Goal: Transaction & Acquisition: Book appointment/travel/reservation

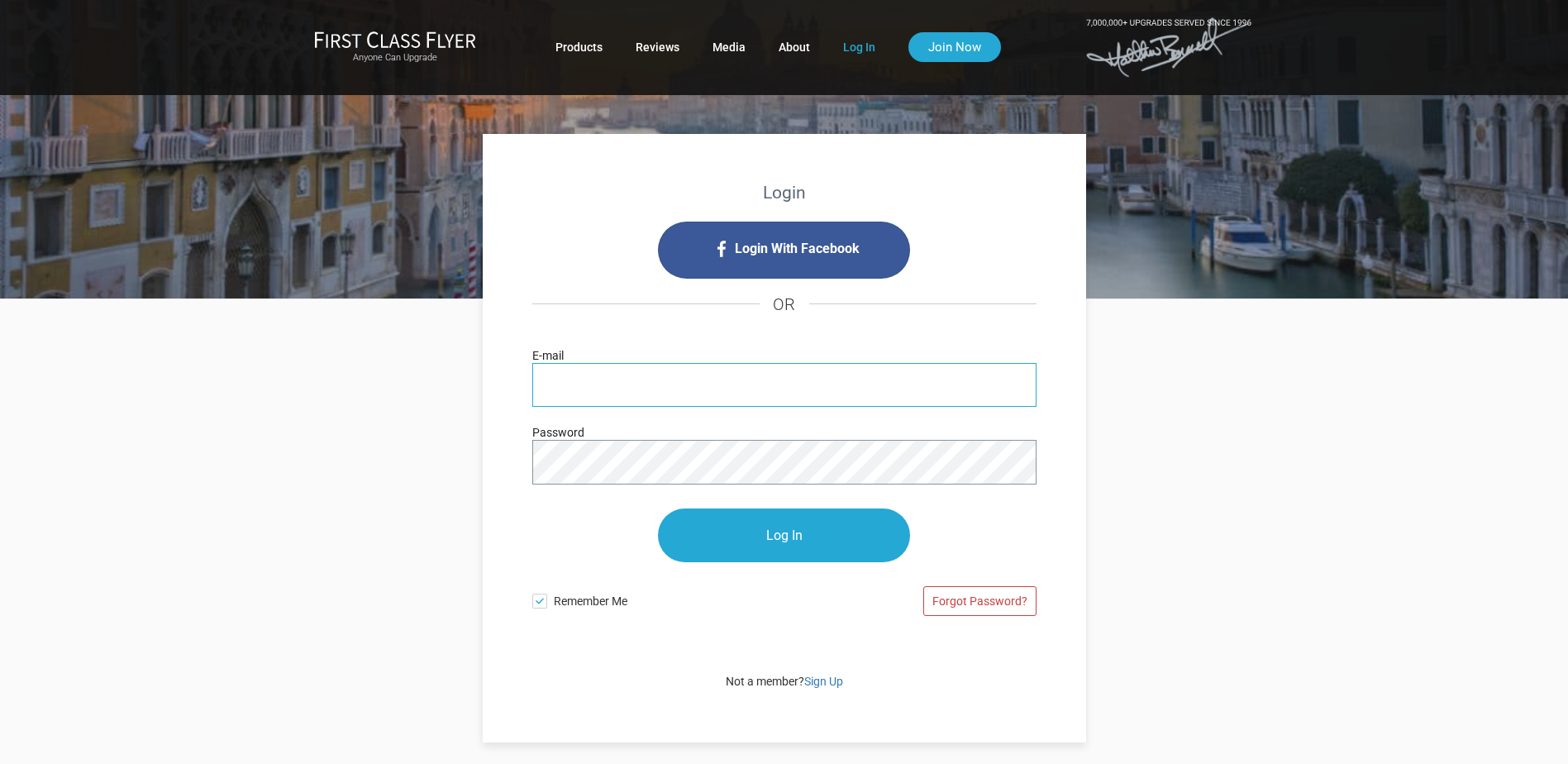
click at [577, 377] on input "E-mail" at bounding box center [784, 385] width 504 height 44
type input "f"
type input "jeff@italianoinsurance.com"
click at [658, 509] on input "Log In" at bounding box center [784, 536] width 252 height 54
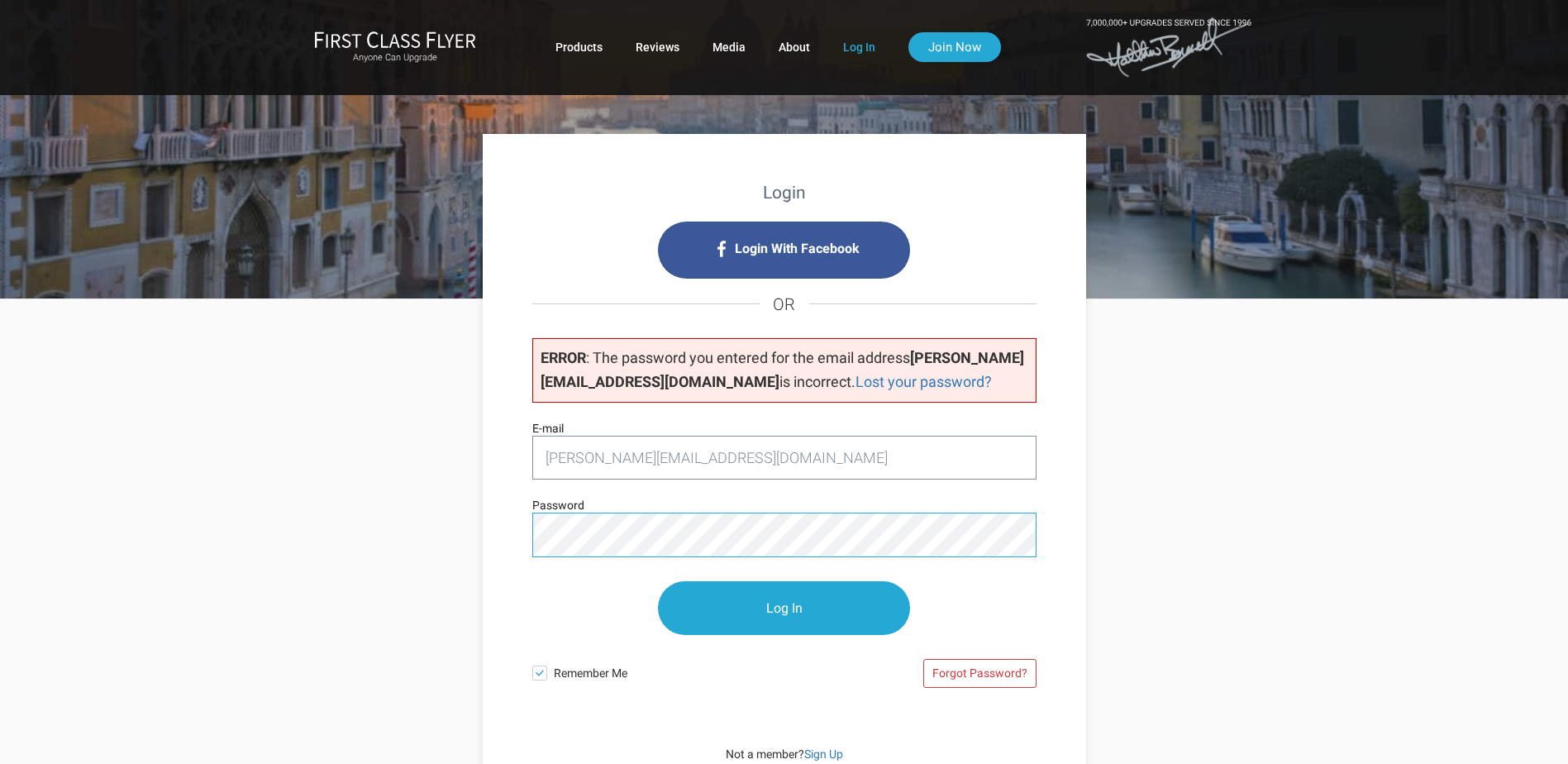
click at [658, 581] on input "Log In" at bounding box center [784, 608] width 252 height 54
click at [788, 613] on input "Log In" at bounding box center [784, 609] width 252 height 54
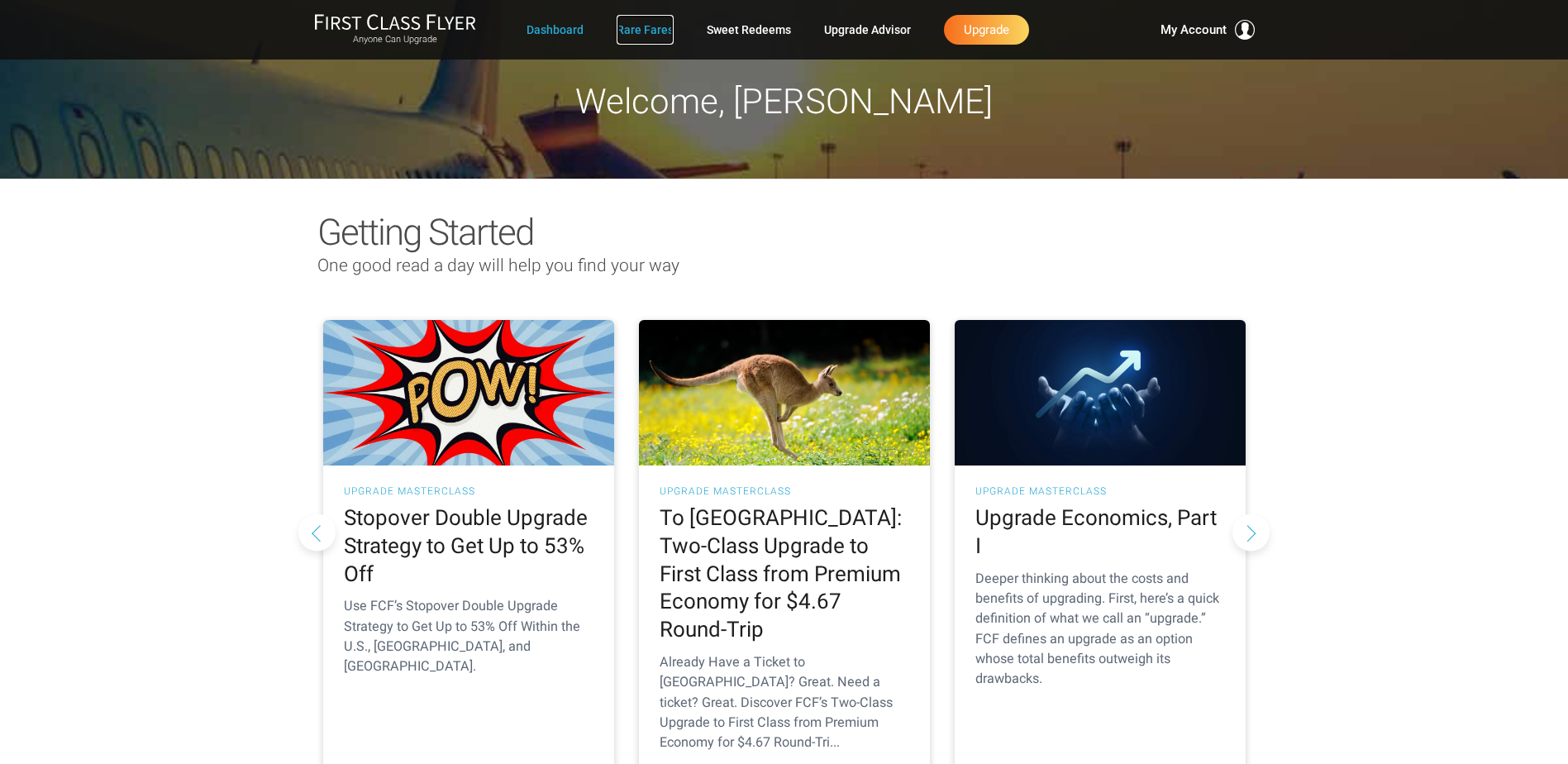
click at [638, 30] on link "Rare Fares" at bounding box center [644, 30] width 57 height 30
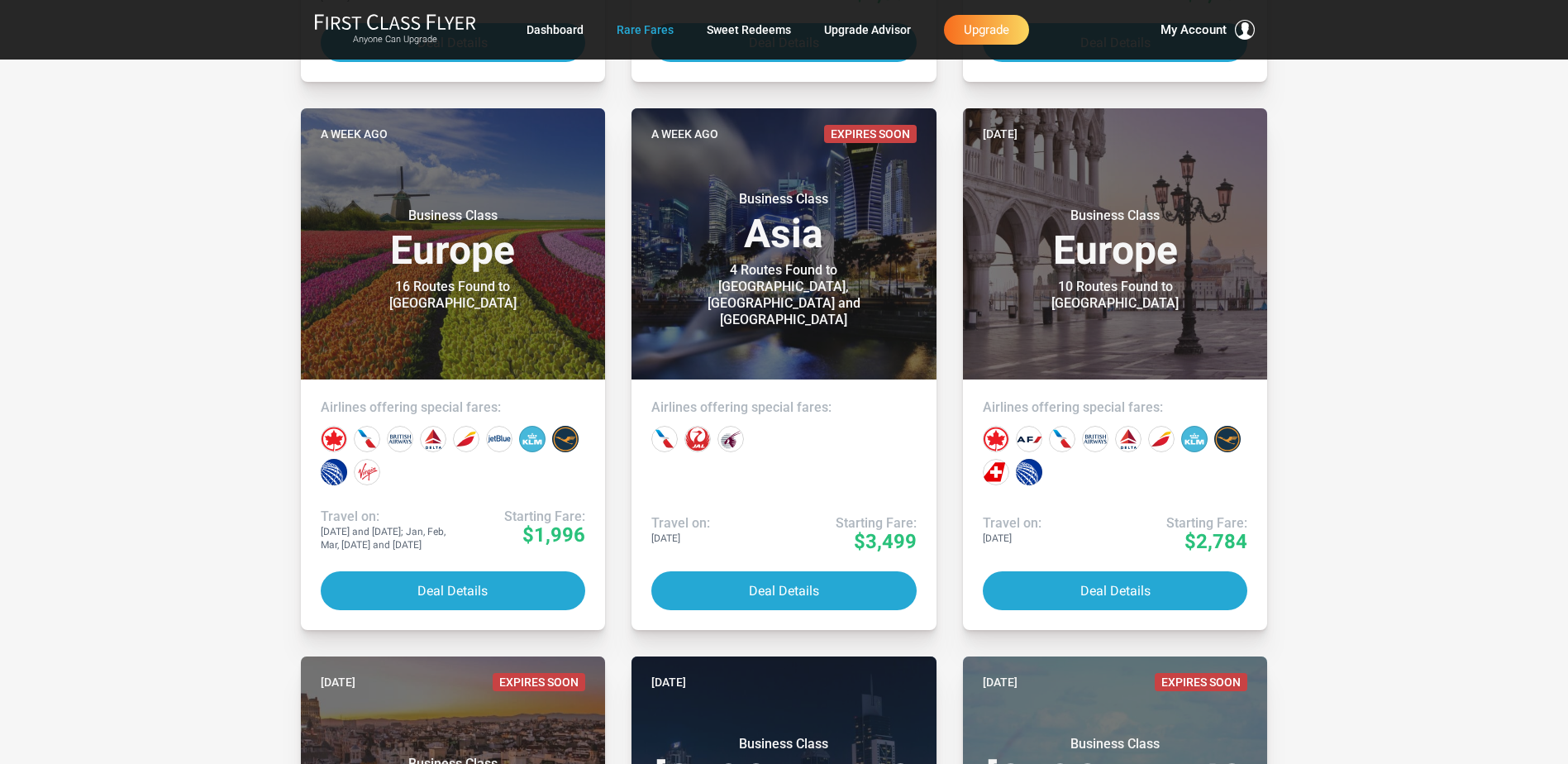
scroll to position [1984, 0]
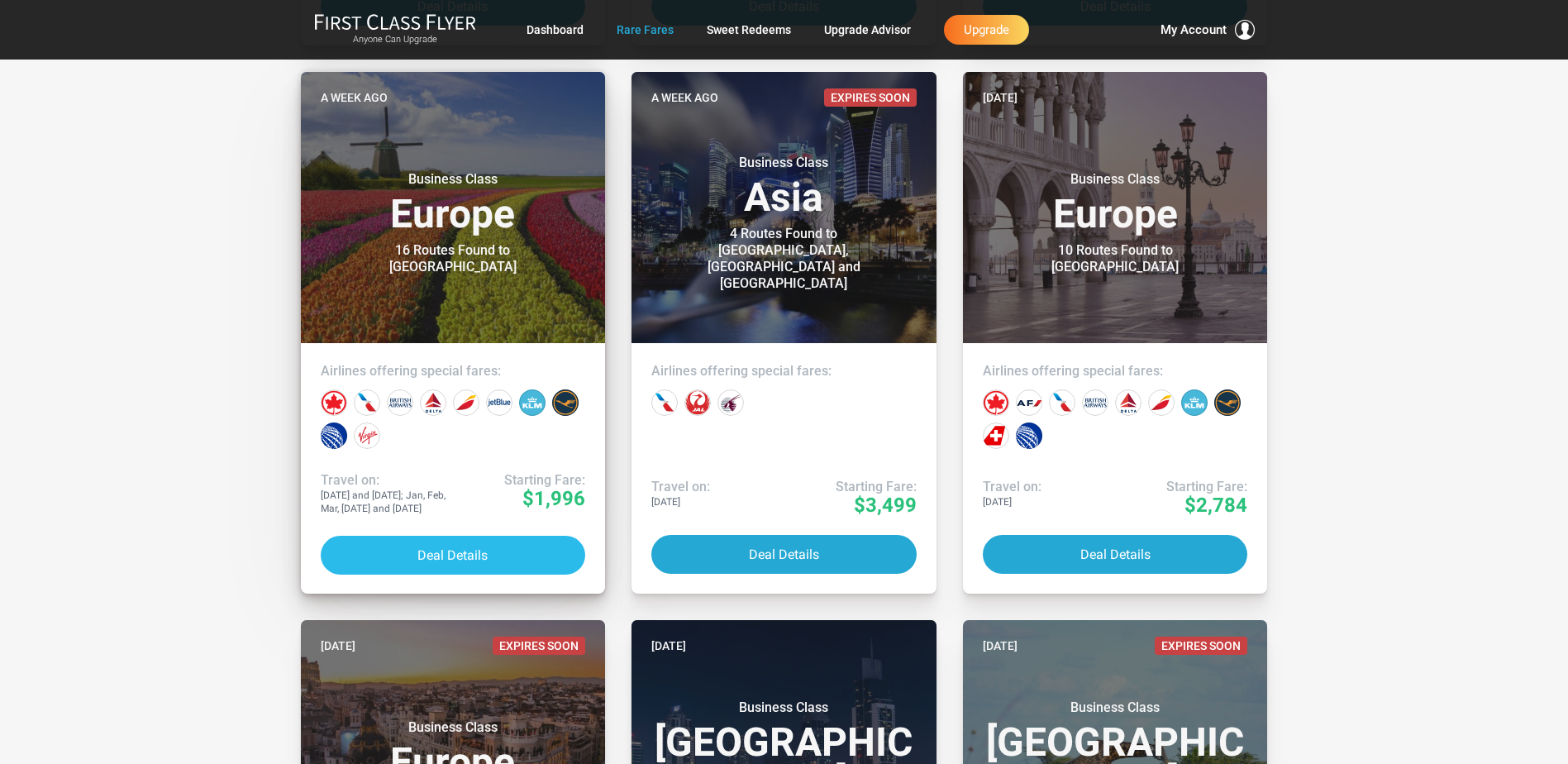
click at [444, 551] on button "Deal Details" at bounding box center [453, 555] width 266 height 39
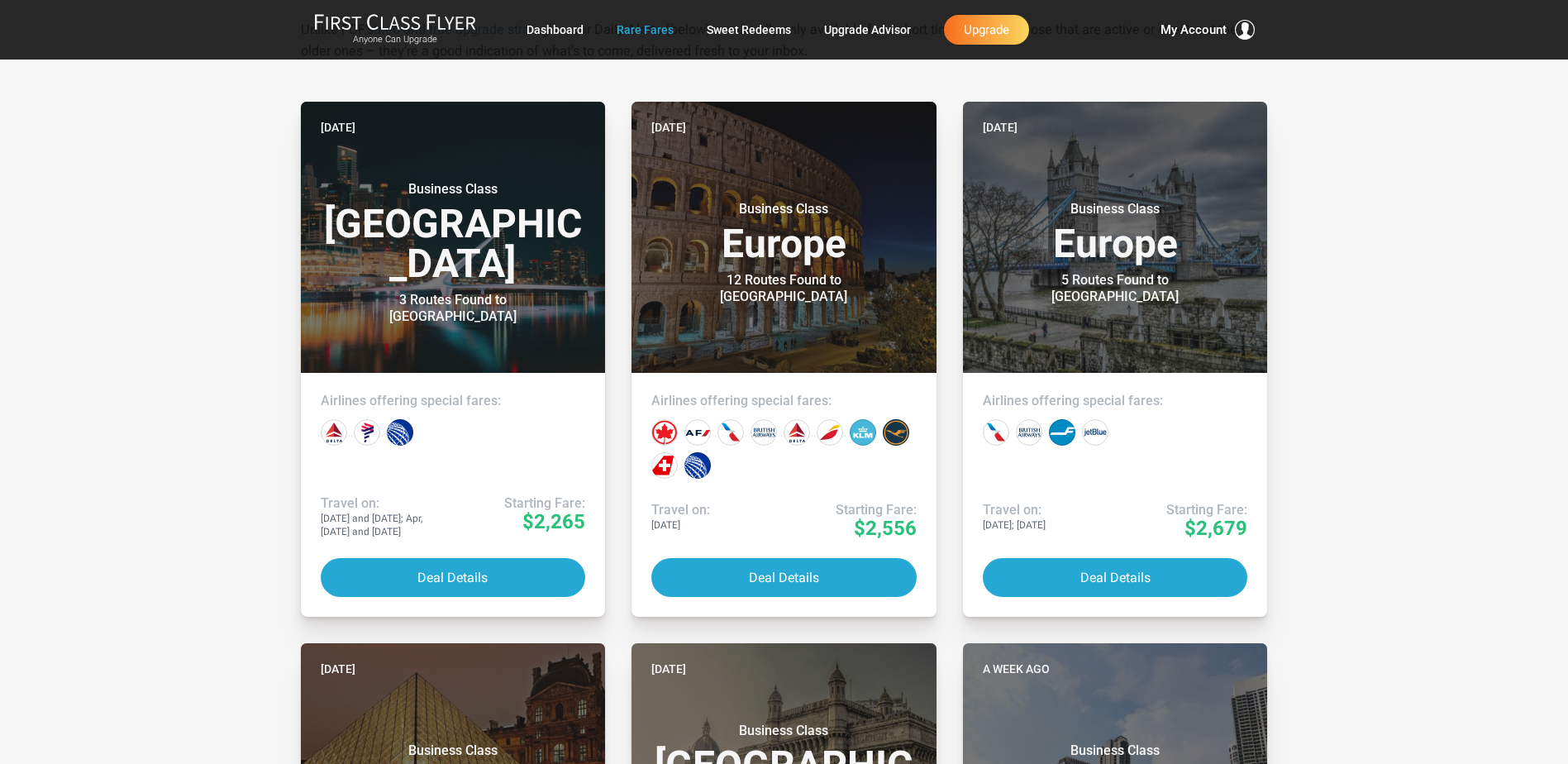
scroll to position [0, 0]
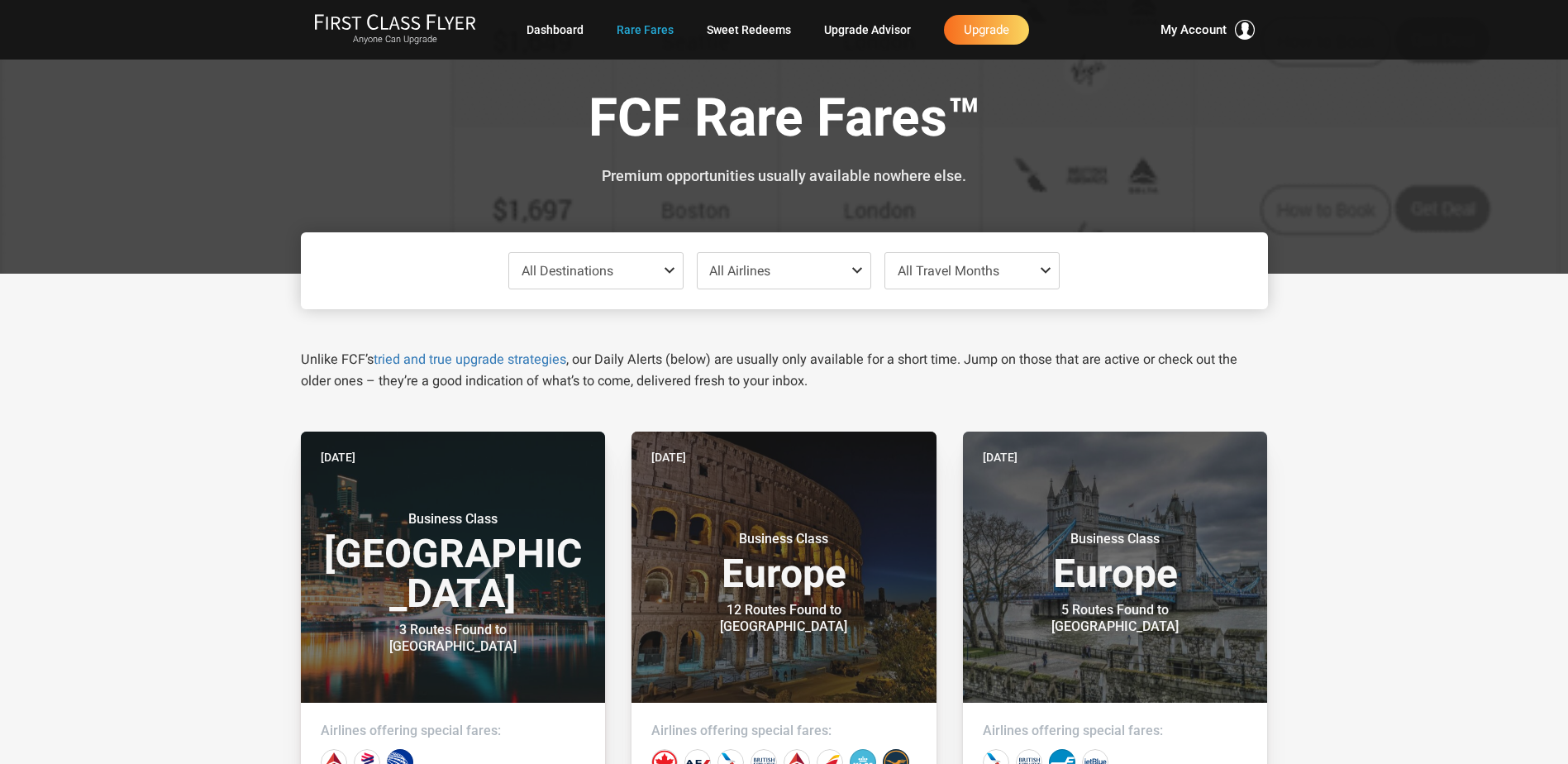
click at [672, 267] on span at bounding box center [672, 270] width 20 height 13
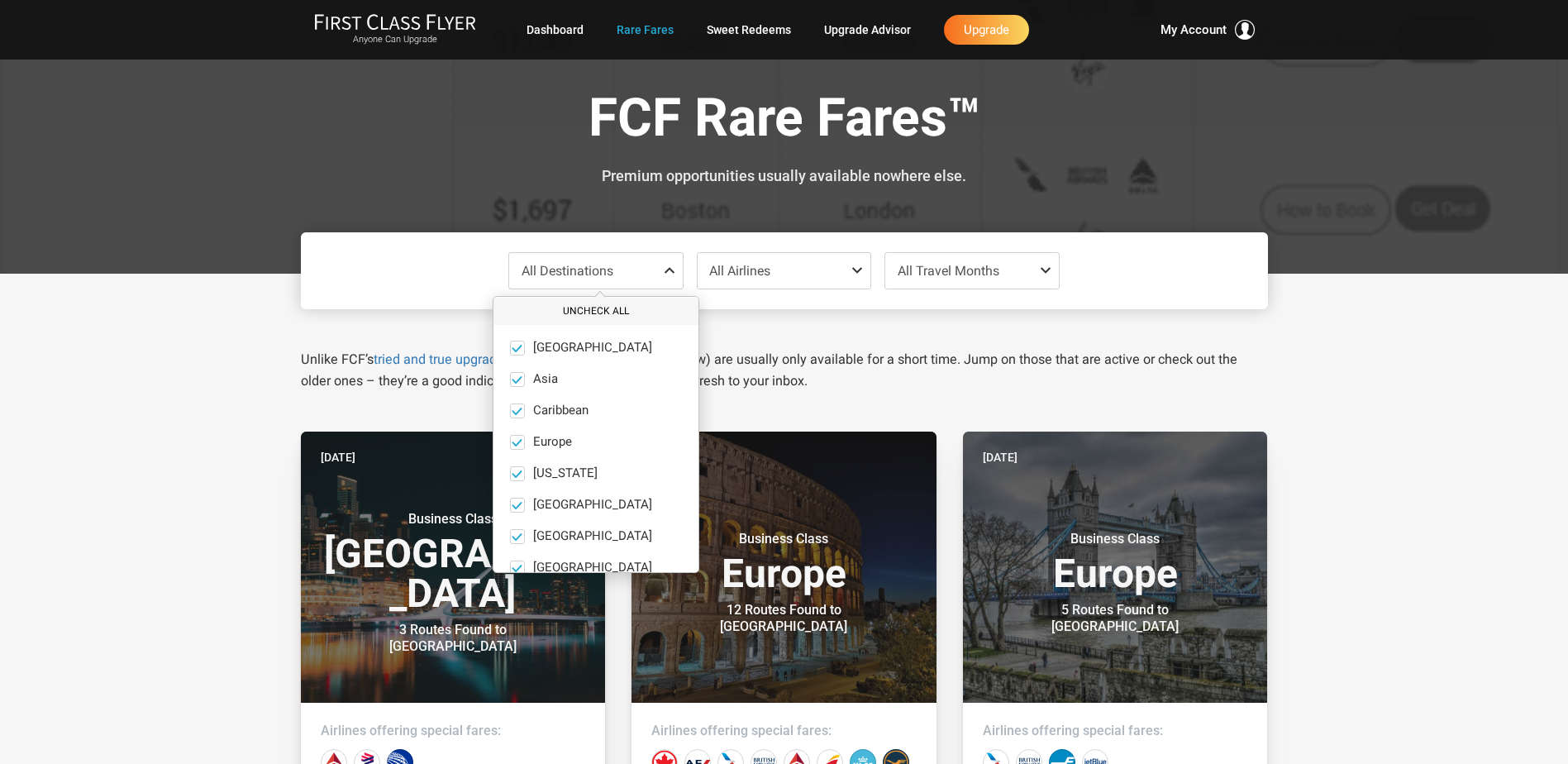
click at [594, 305] on button "Uncheck All" at bounding box center [596, 311] width 205 height 27
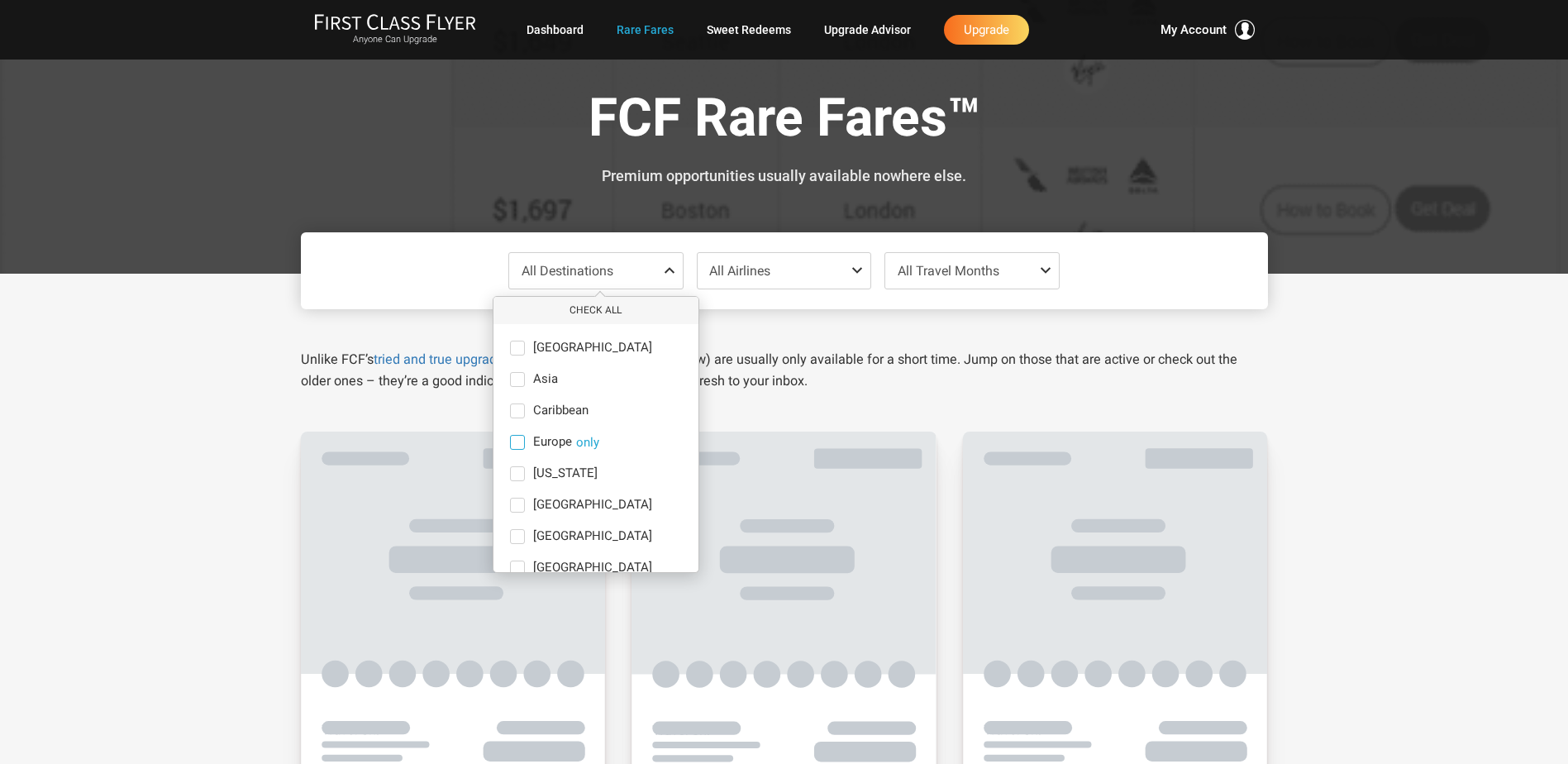
click at [515, 443] on span at bounding box center [517, 442] width 15 height 15
click at [0, 0] on input "Europe only" at bounding box center [0, 0] width 0 height 0
click at [989, 269] on span "All Travel Months" at bounding box center [948, 271] width 102 height 16
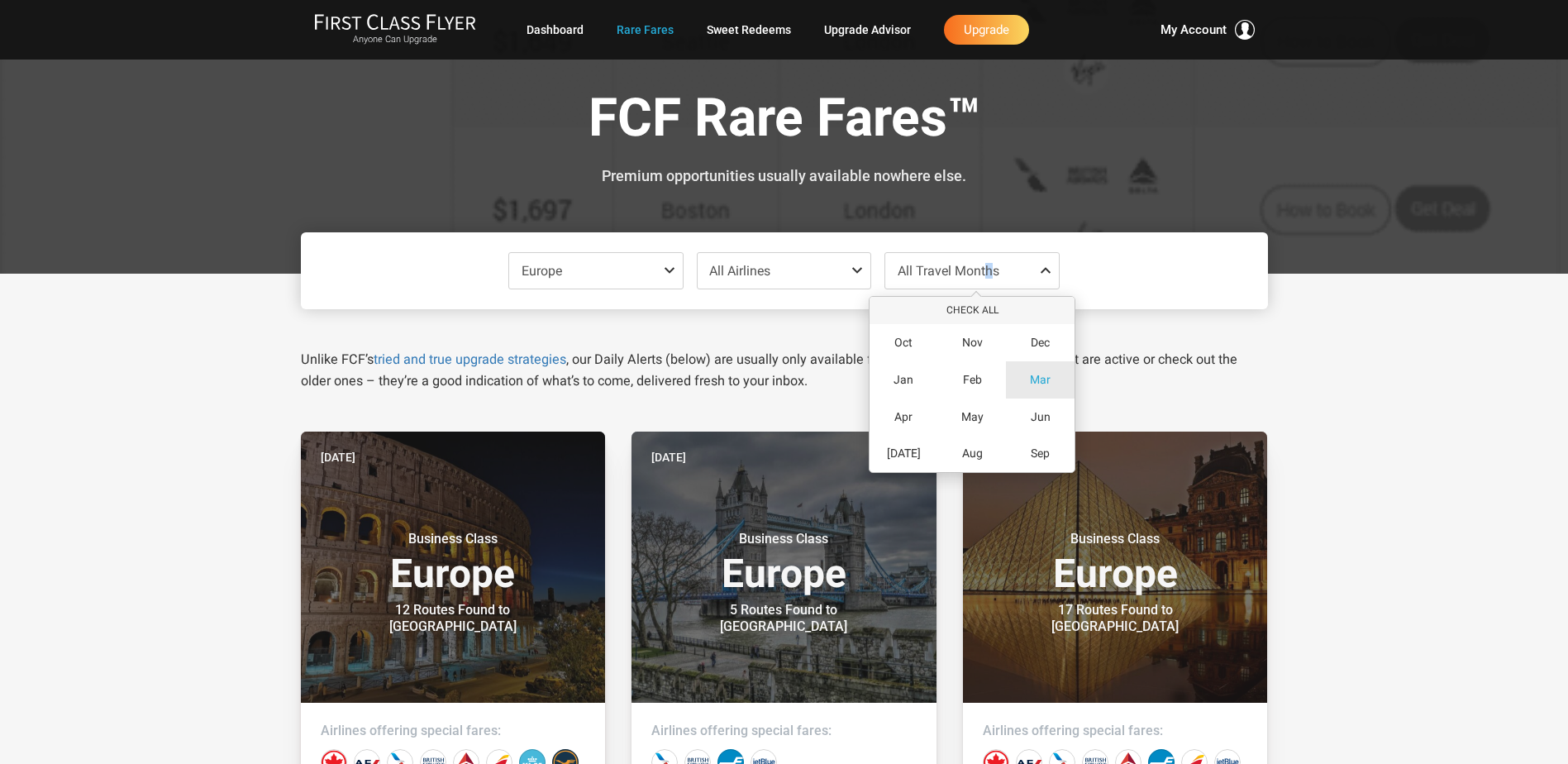
drag, startPoint x: 989, startPoint y: 267, endPoint x: 1039, endPoint y: 383, distance: 126.3
click at [1039, 383] on span "Mar" at bounding box center [1040, 380] width 21 height 14
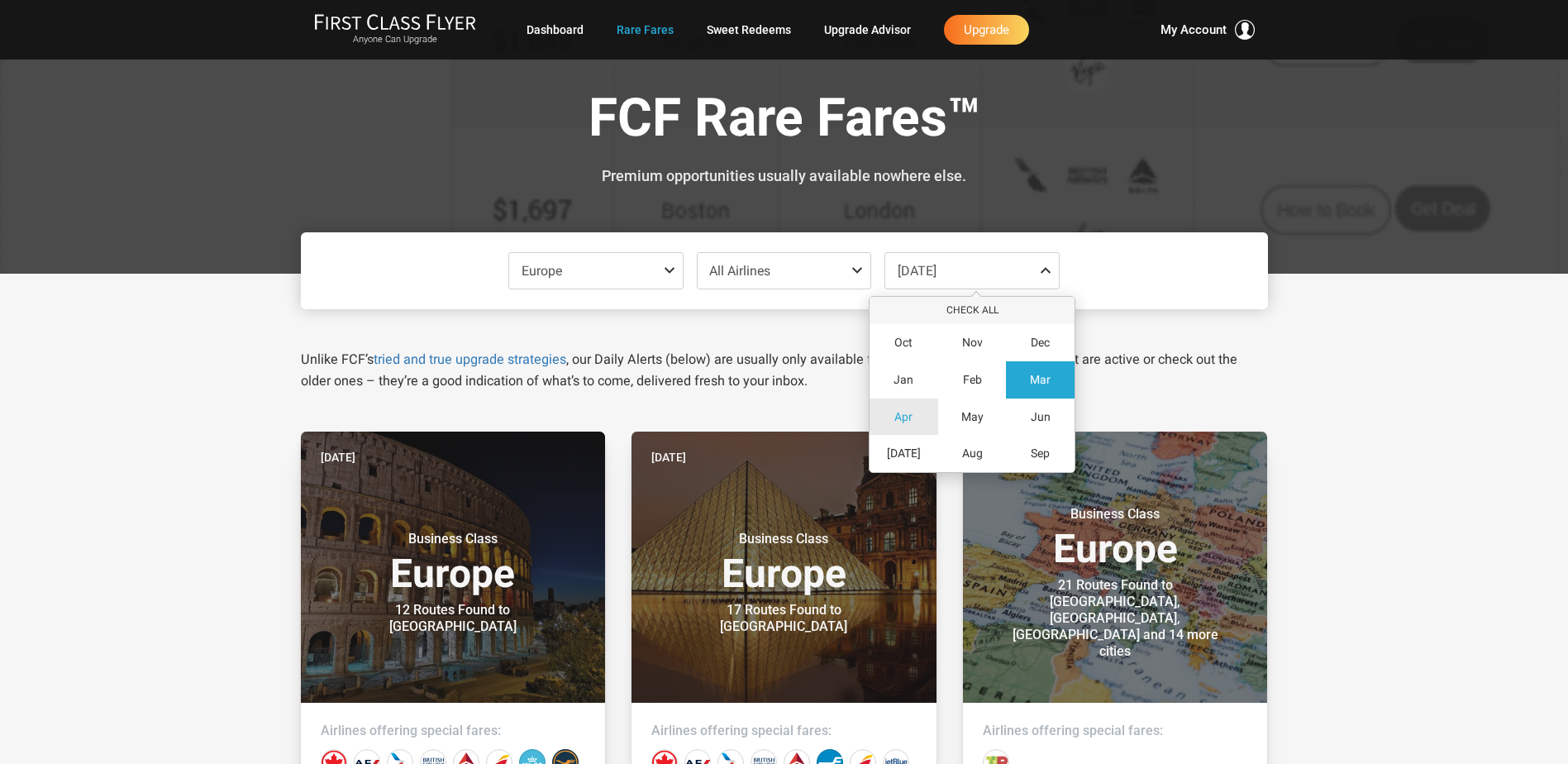
click at [898, 417] on span "Apr" at bounding box center [903, 417] width 18 height 14
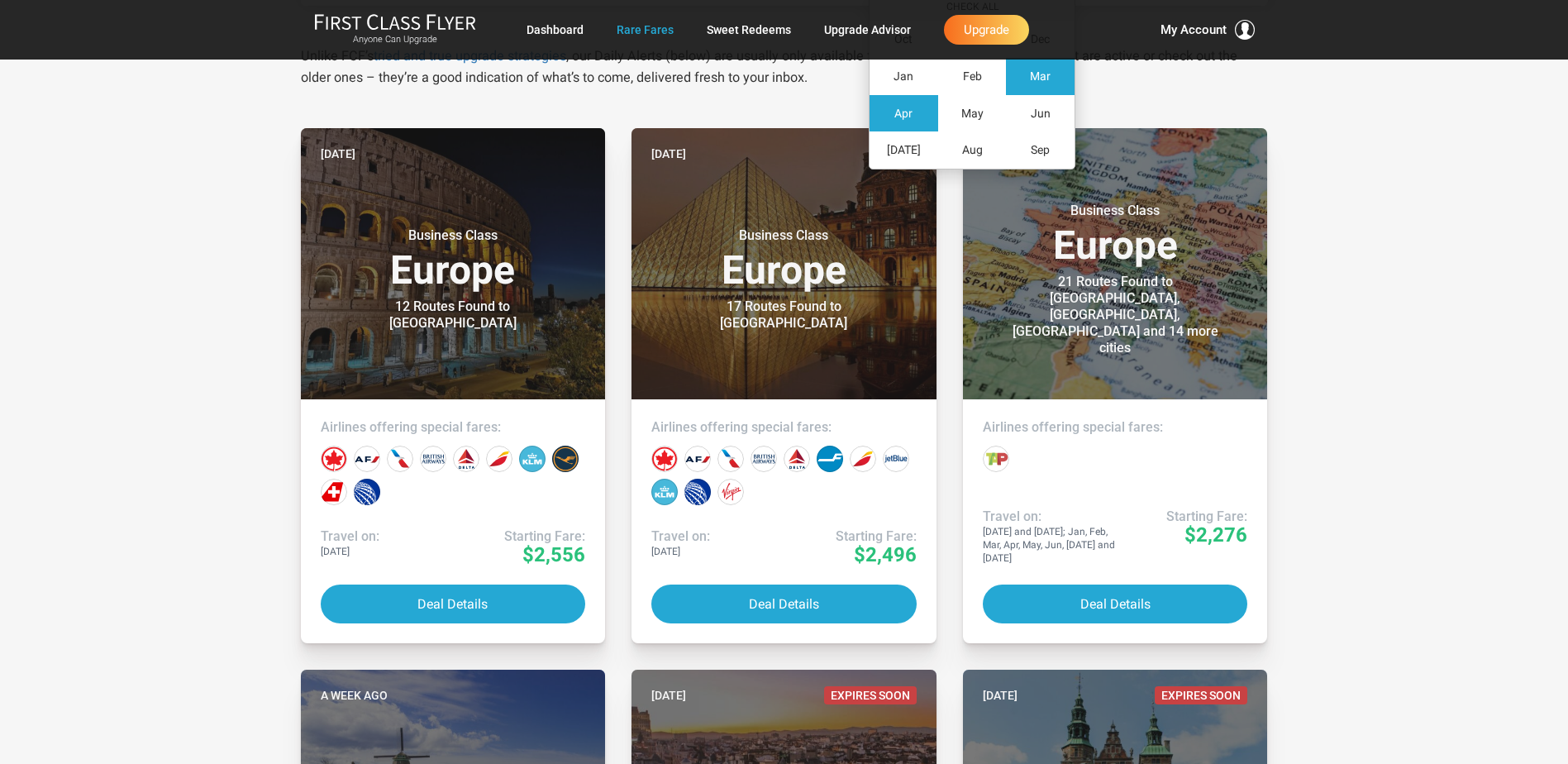
scroll to position [331, 0]
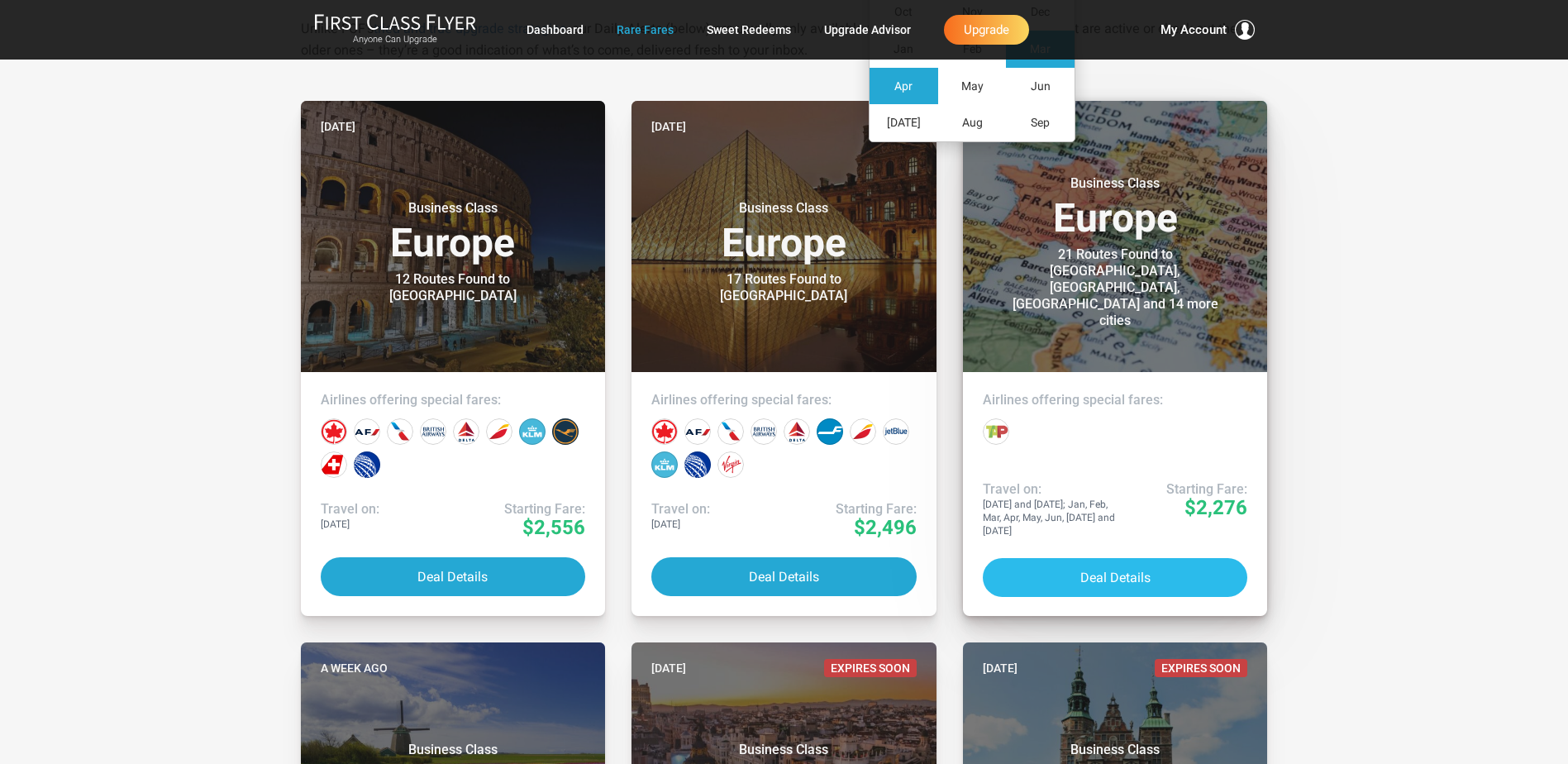
click at [1109, 575] on button "Deal Details" at bounding box center [1115, 578] width 266 height 39
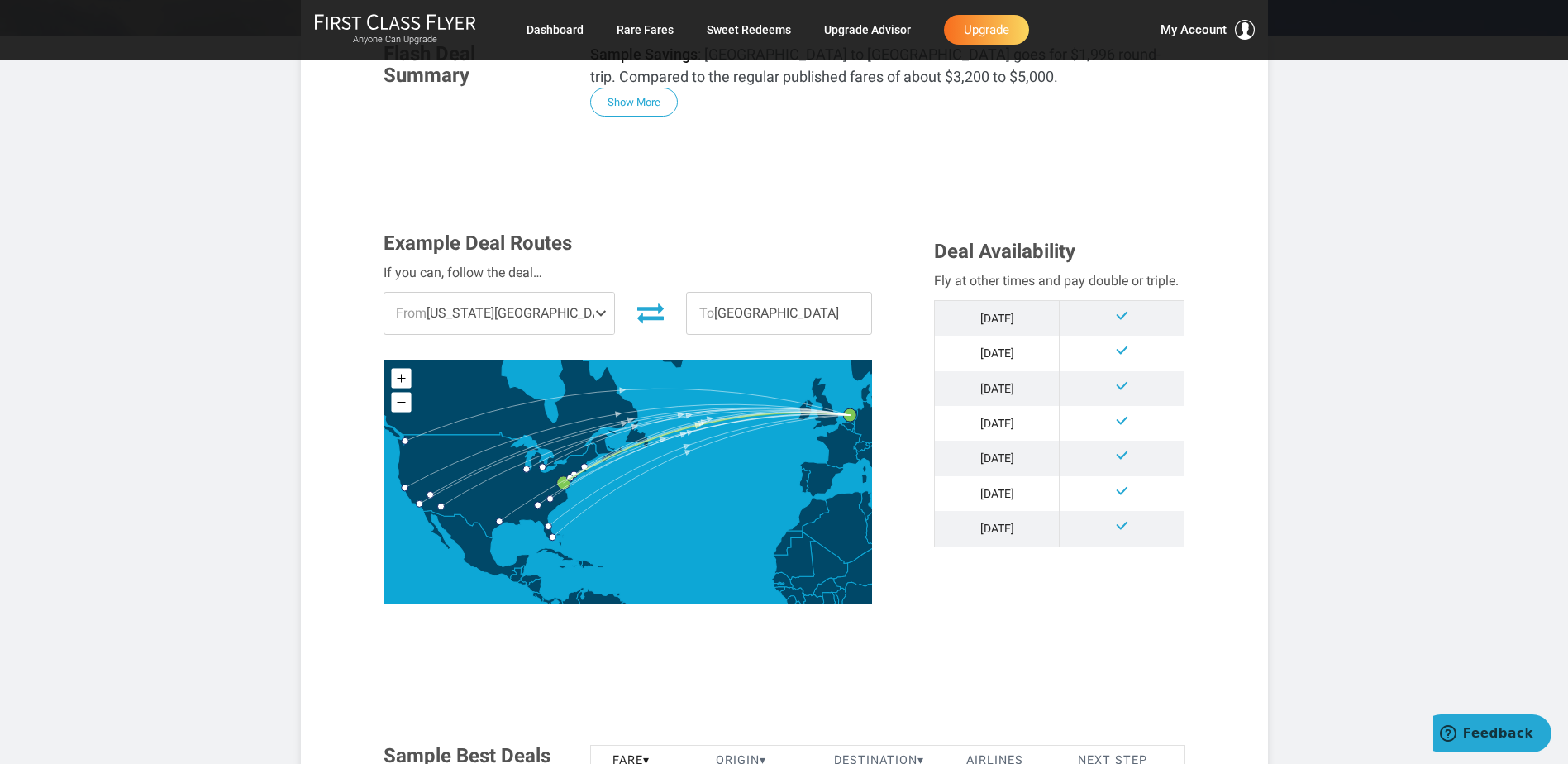
scroll to position [331, 0]
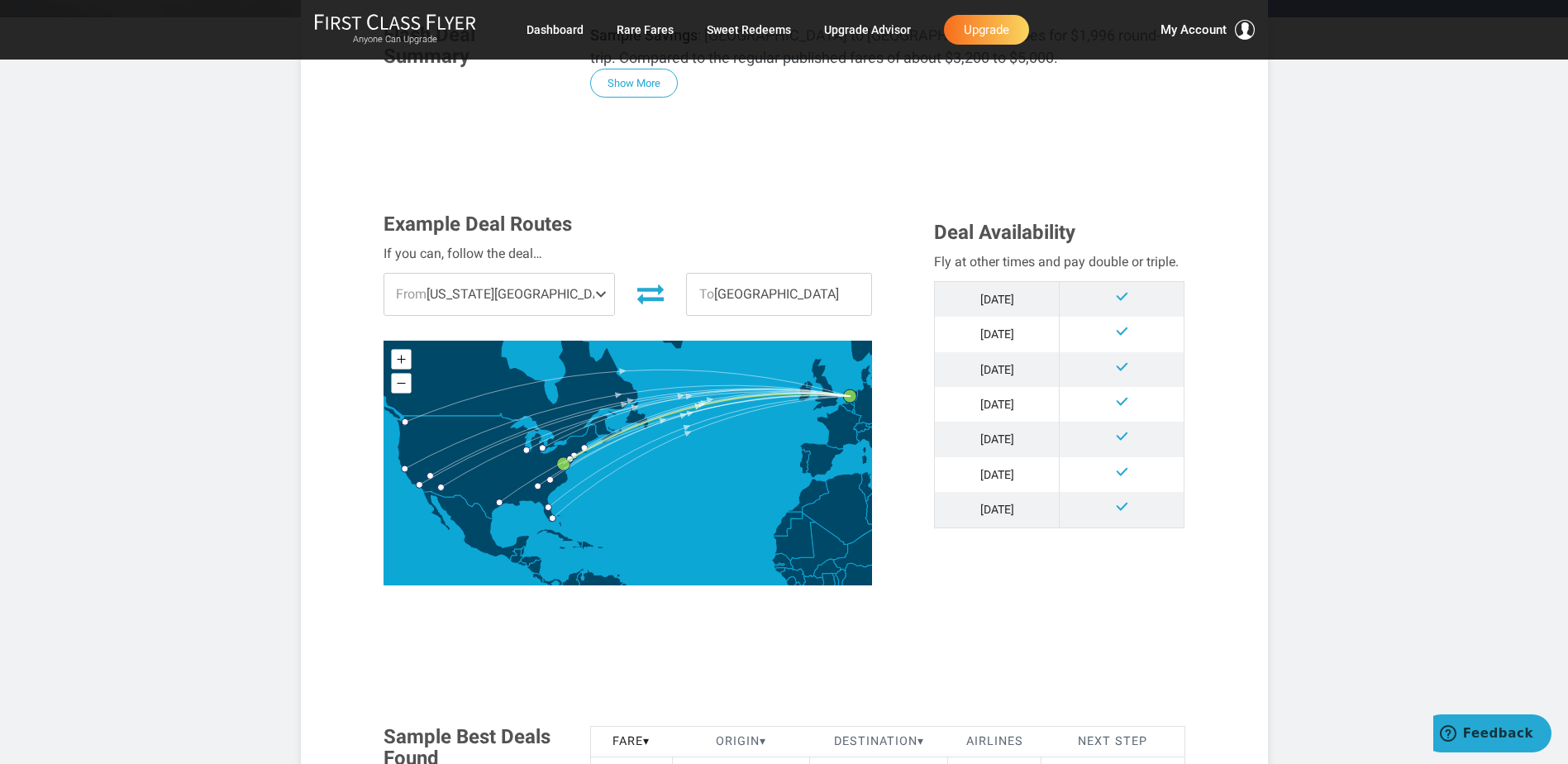
click at [594, 296] on span at bounding box center [603, 294] width 20 height 41
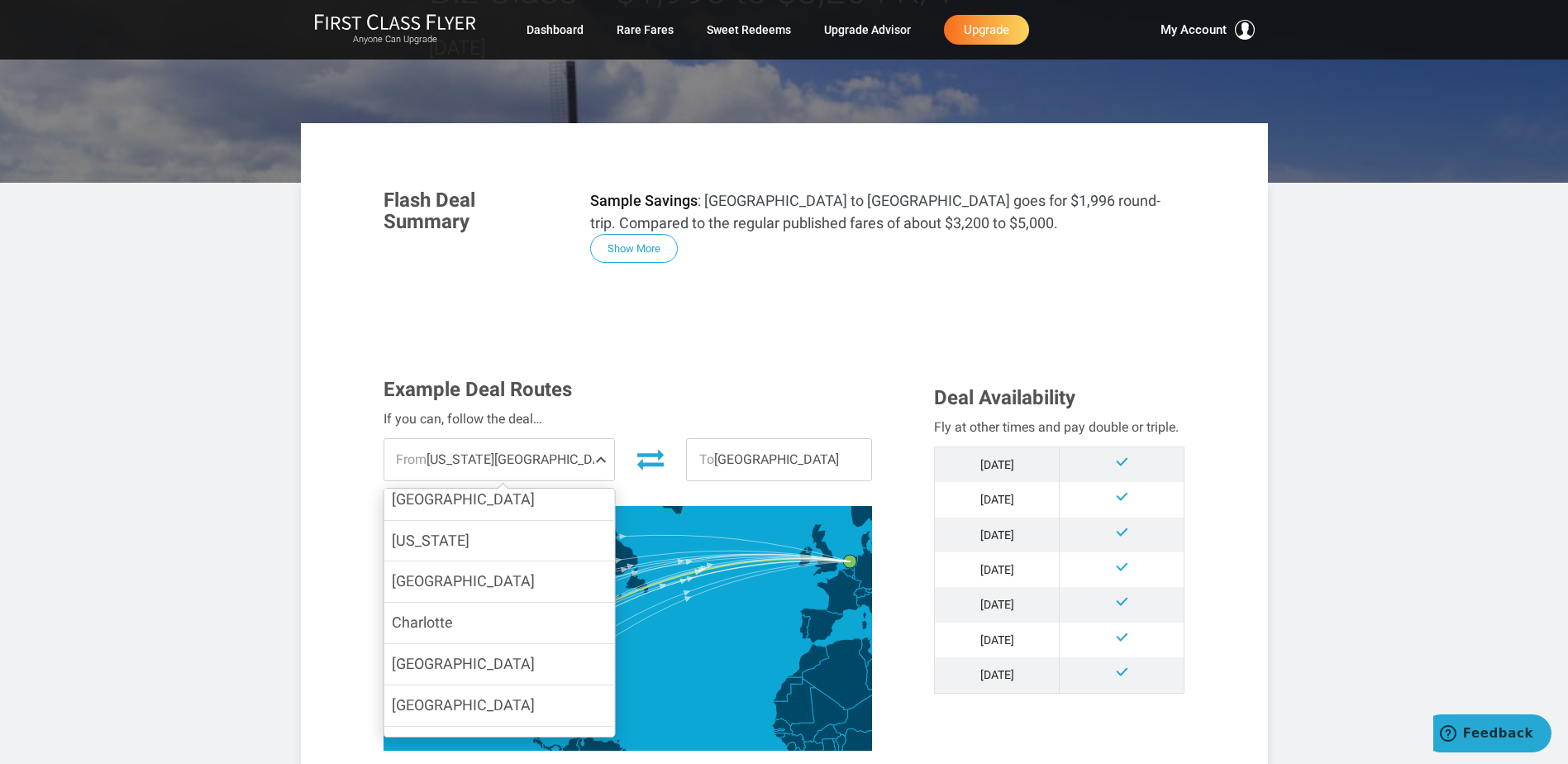
scroll to position [0, 0]
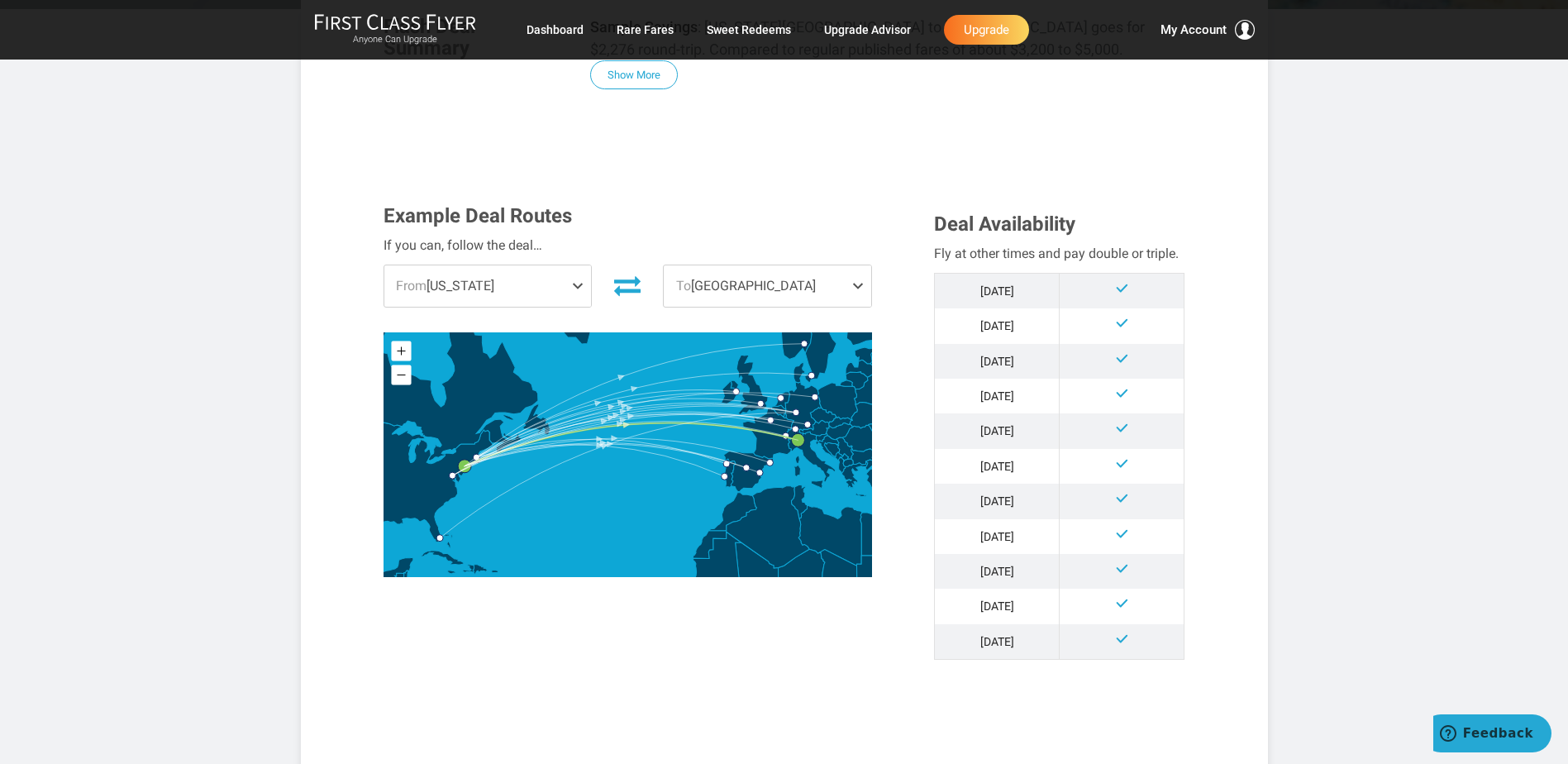
scroll to position [414, 0]
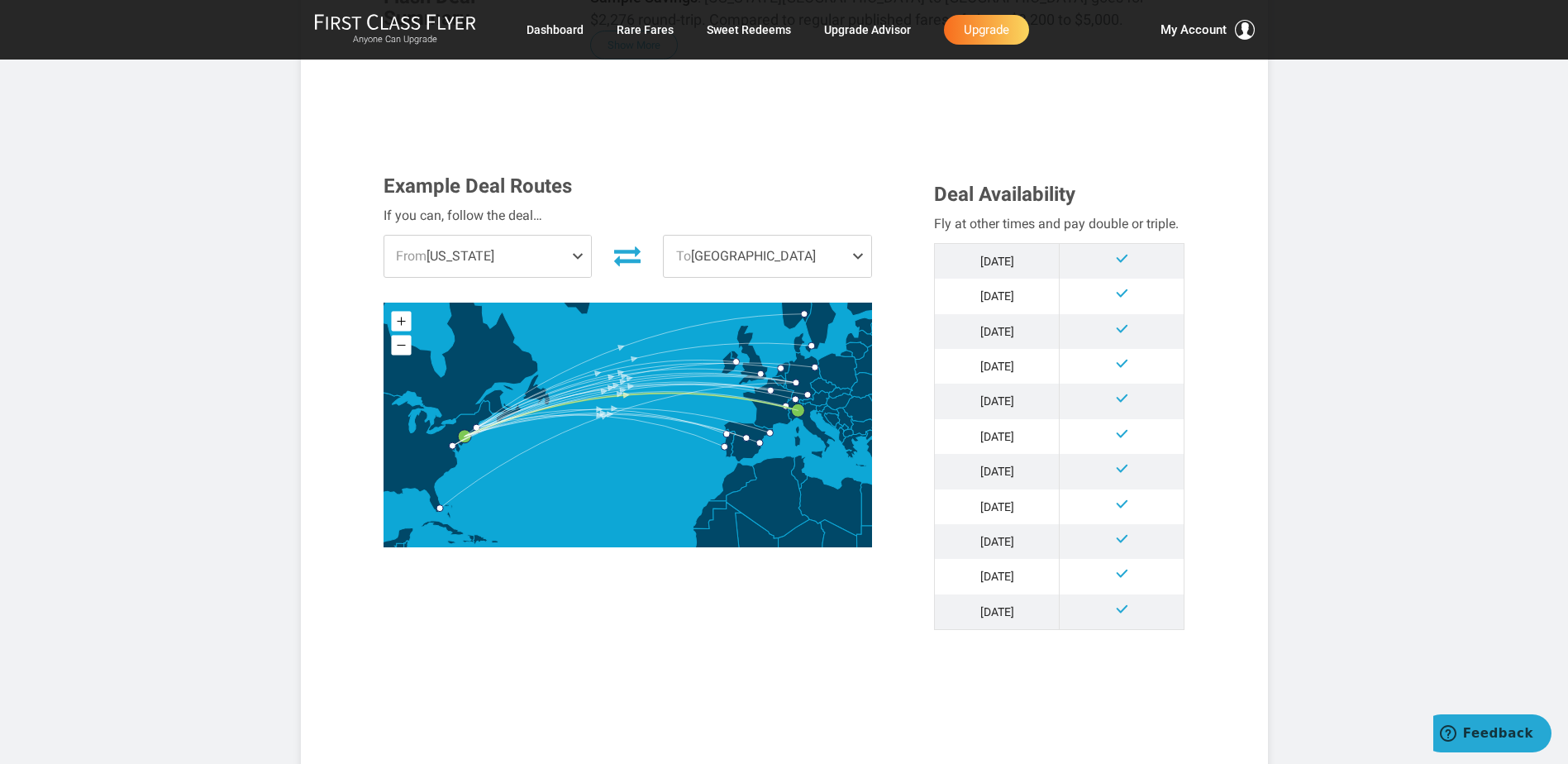
click at [573, 236] on span at bounding box center [581, 256] width 20 height 41
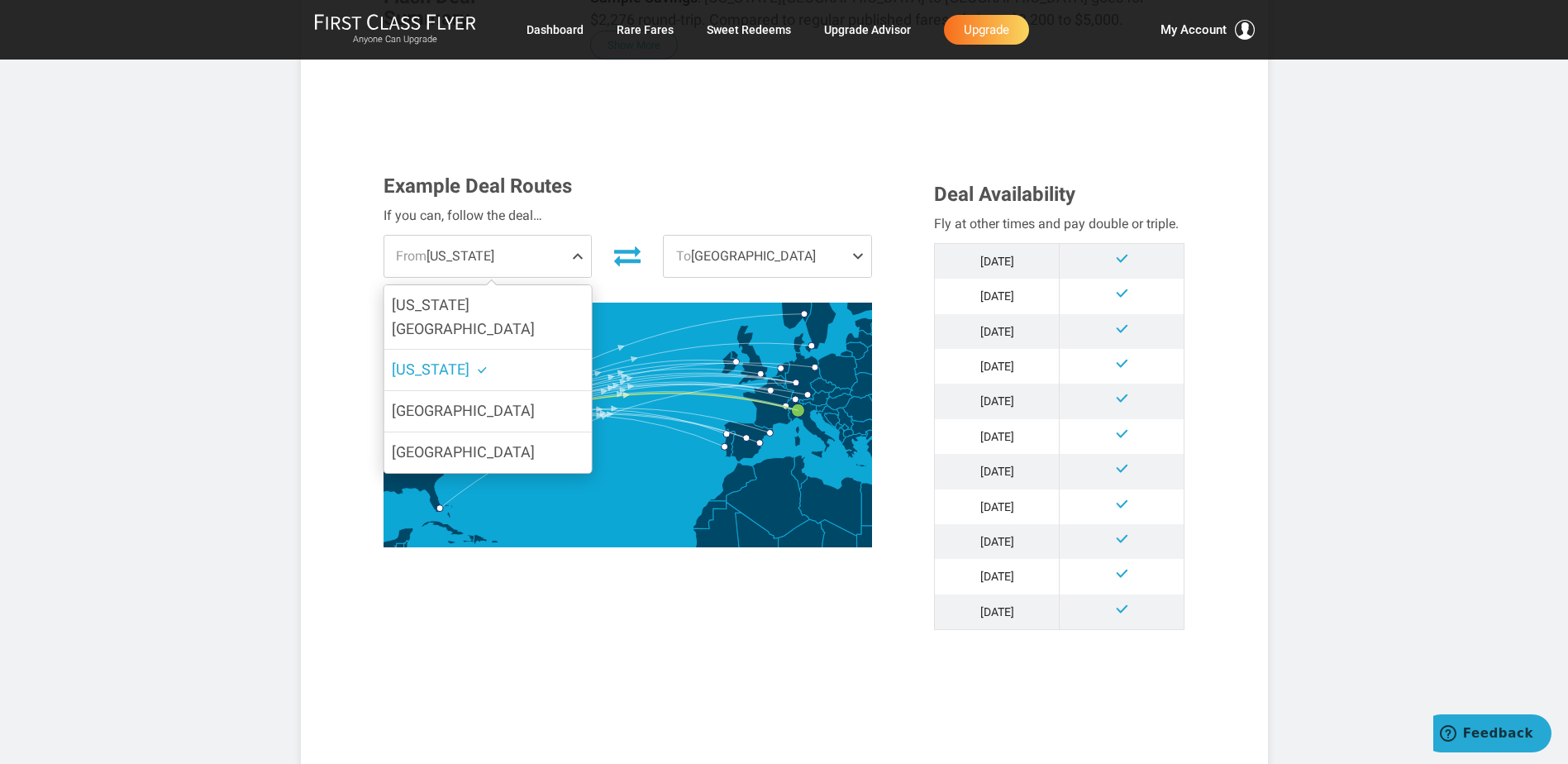
click at [573, 236] on span at bounding box center [581, 256] width 20 height 41
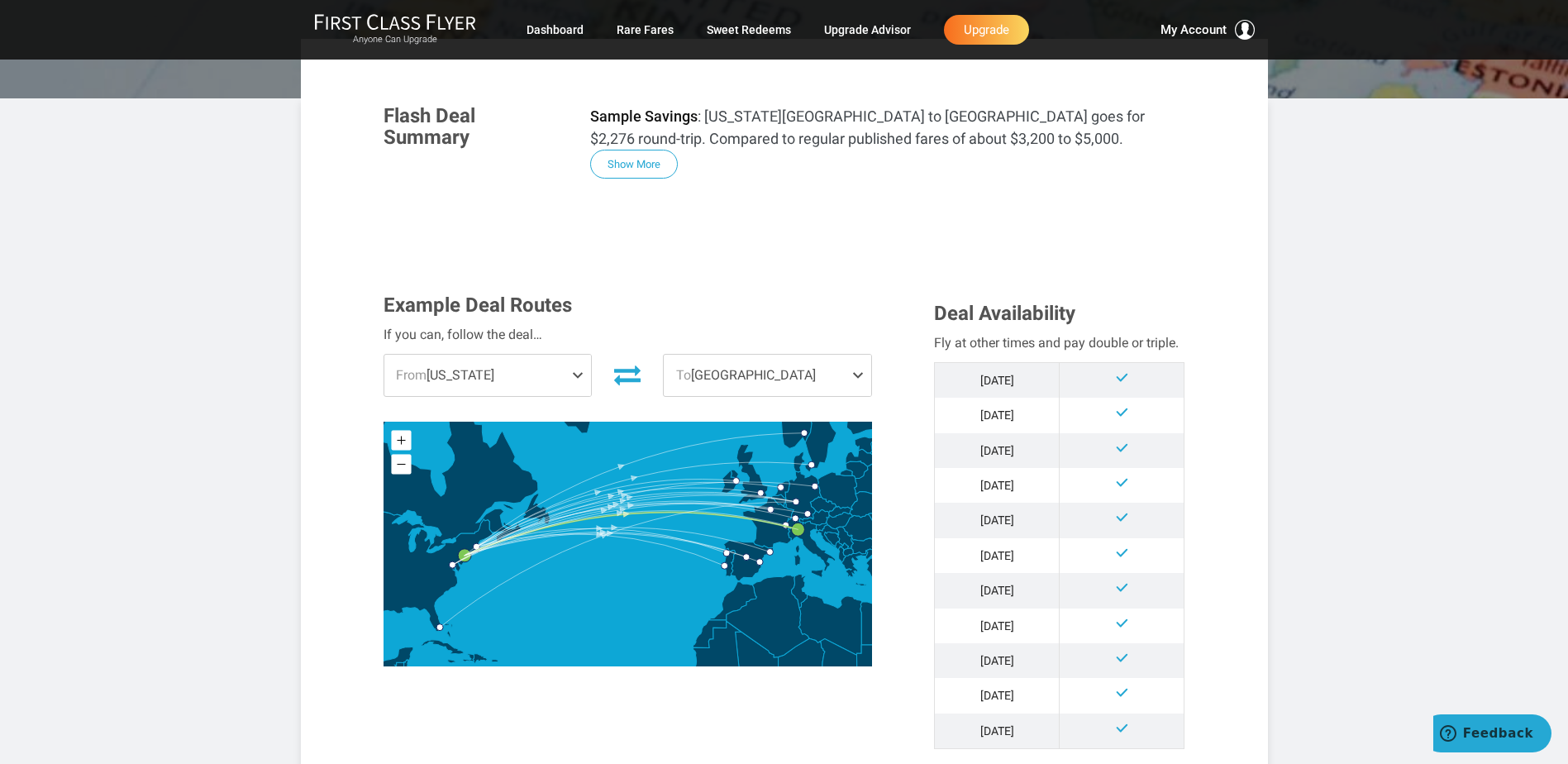
scroll to position [0, 0]
